Goal: Task Accomplishment & Management: Manage account settings

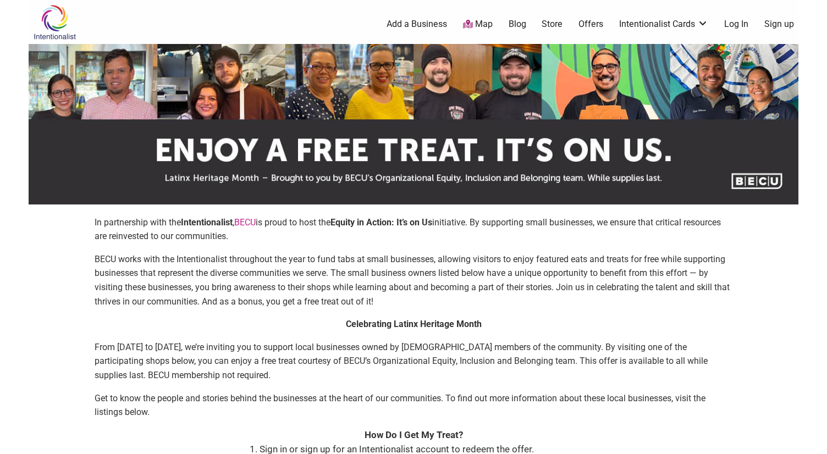
click at [741, 23] on link "Log In" at bounding box center [737, 24] width 24 height 12
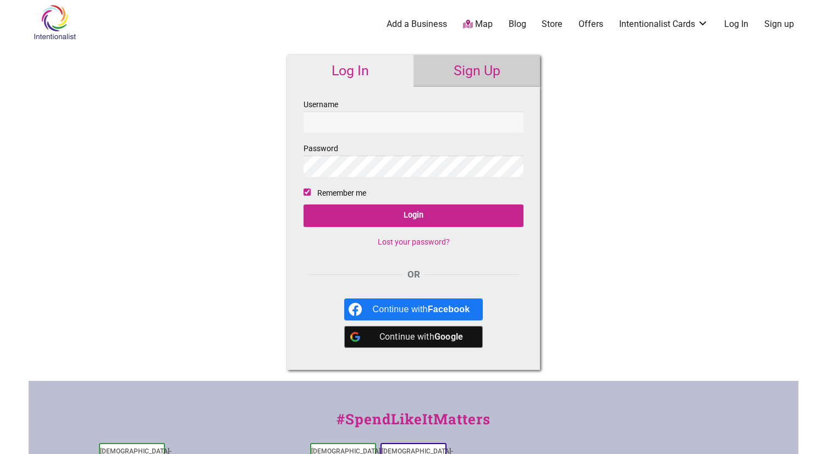
click at [511, 124] on input "Username" at bounding box center [414, 122] width 220 height 21
click at [433, 242] on link "Lost your password?" at bounding box center [414, 242] width 72 height 9
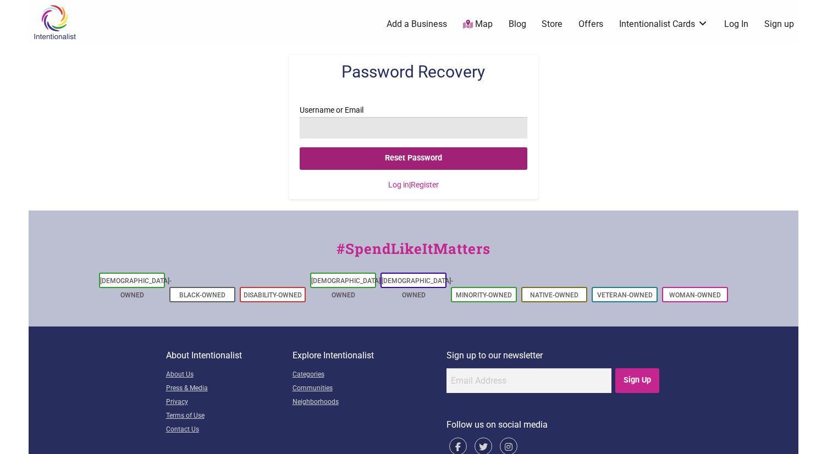
type input "[EMAIL_ADDRESS][DOMAIN_NAME]"
click at [425, 158] on input "Reset Password" at bounding box center [413, 158] width 227 height 23
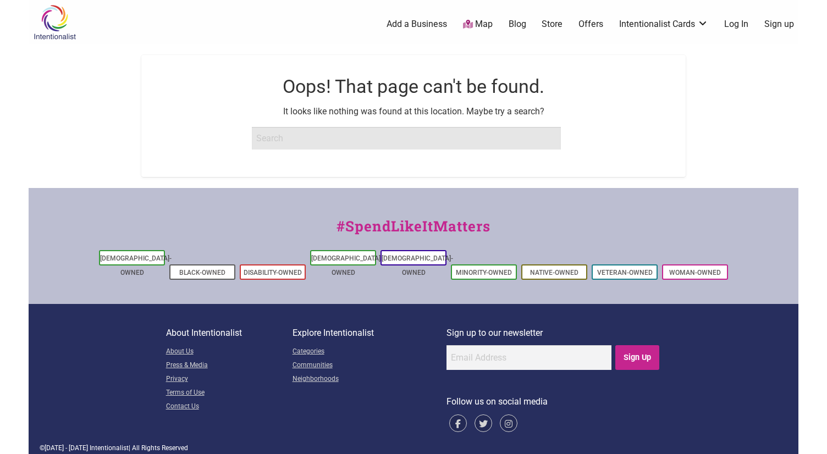
click at [335, 135] on input "search" at bounding box center [406, 138] width 309 height 22
click at [733, 21] on link "Log In" at bounding box center [737, 24] width 24 height 12
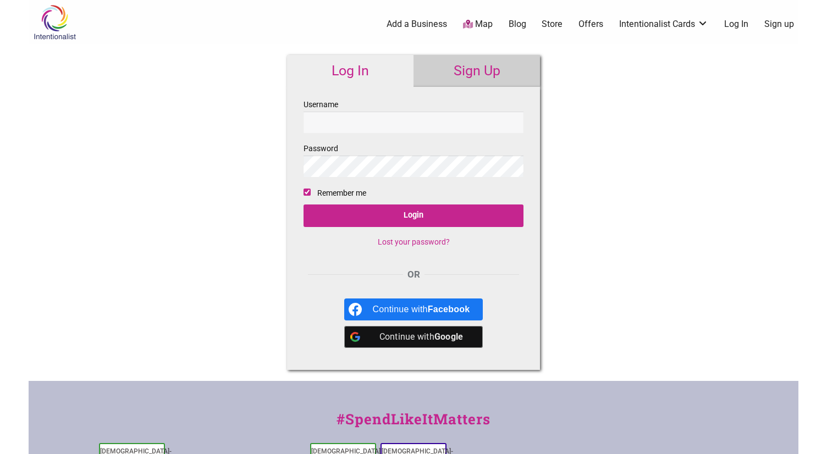
click at [411, 238] on link "Lost your password?" at bounding box center [414, 242] width 72 height 9
